Goal: Information Seeking & Learning: Learn about a topic

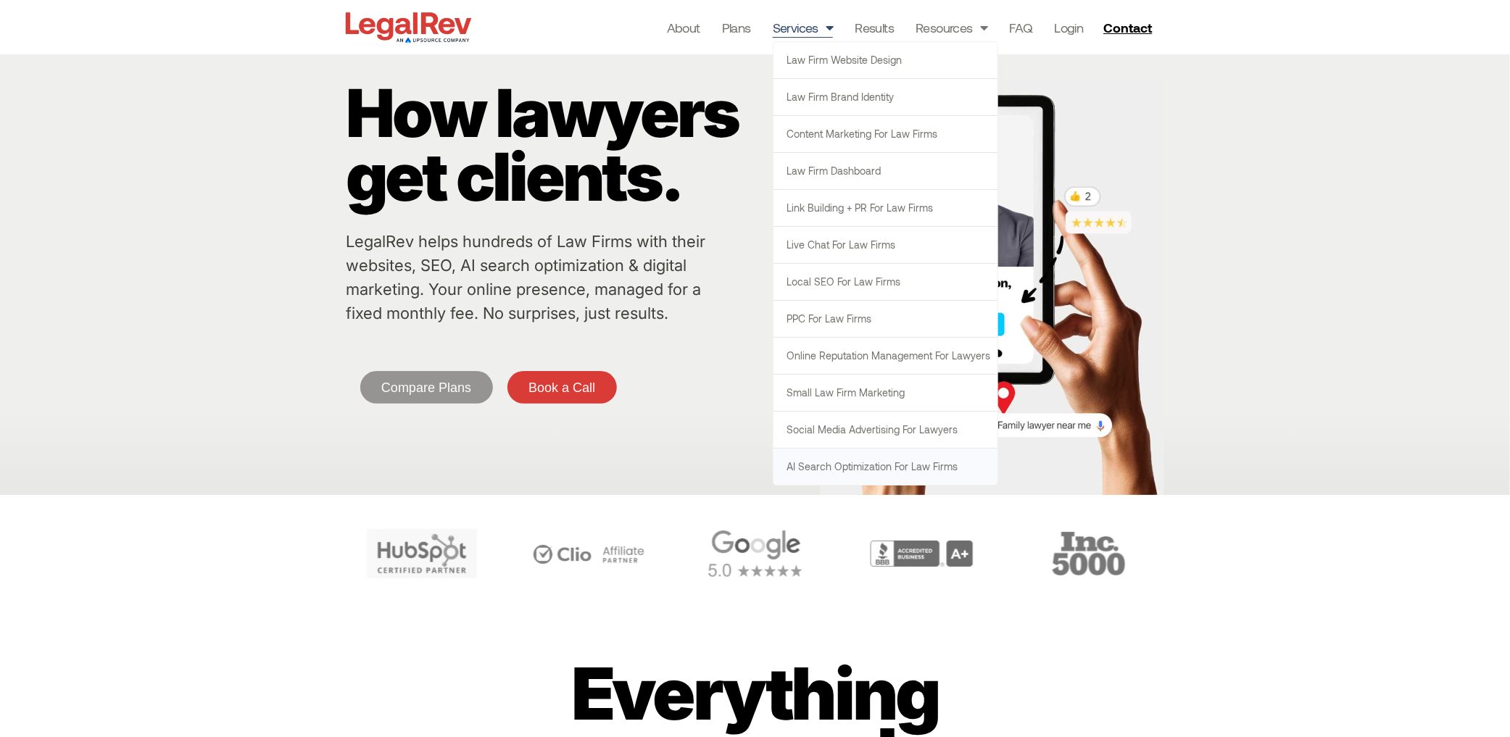
click at [849, 467] on link "AI Search Optimization for Law Firms" at bounding box center [885, 467] width 224 height 36
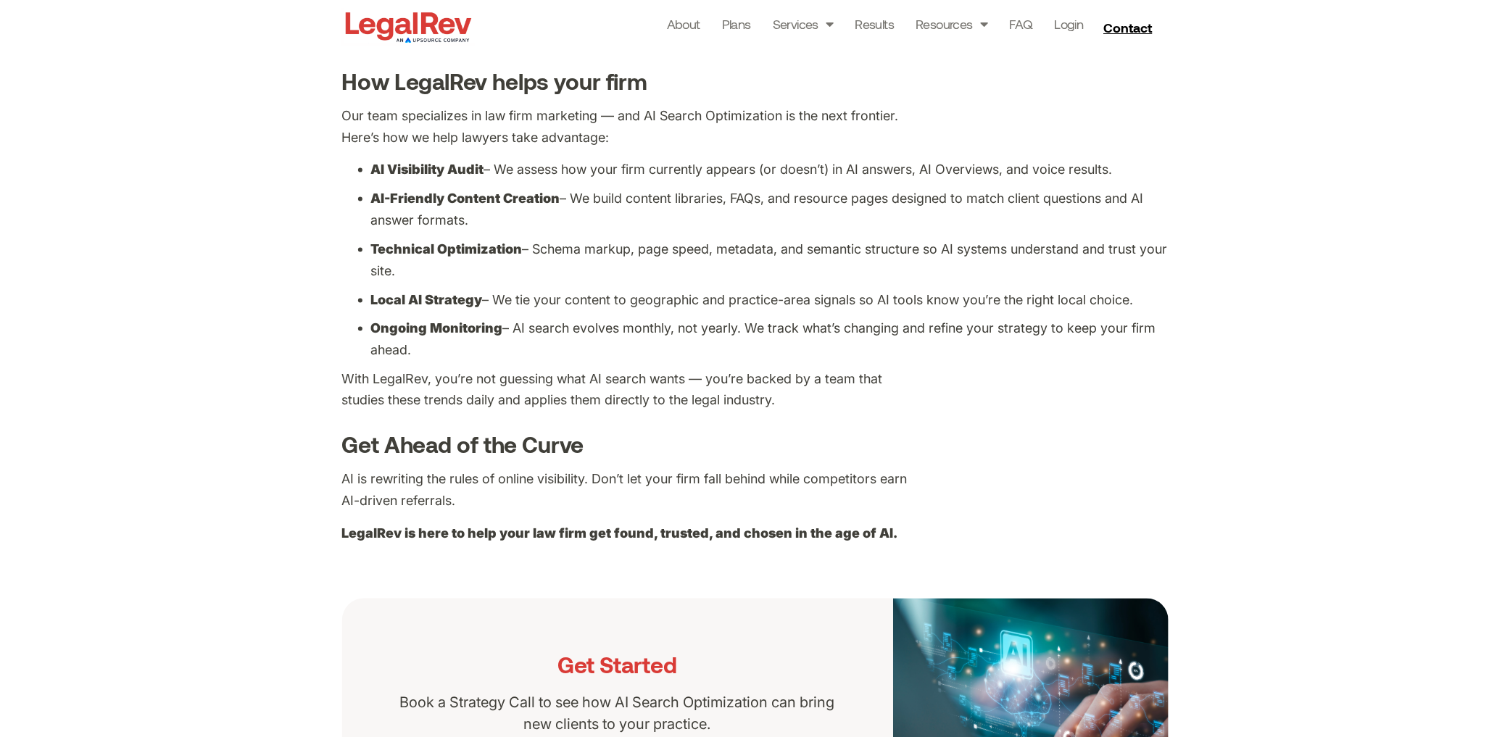
scroll to position [1113, 0]
